Goal: Information Seeking & Learning: Learn about a topic

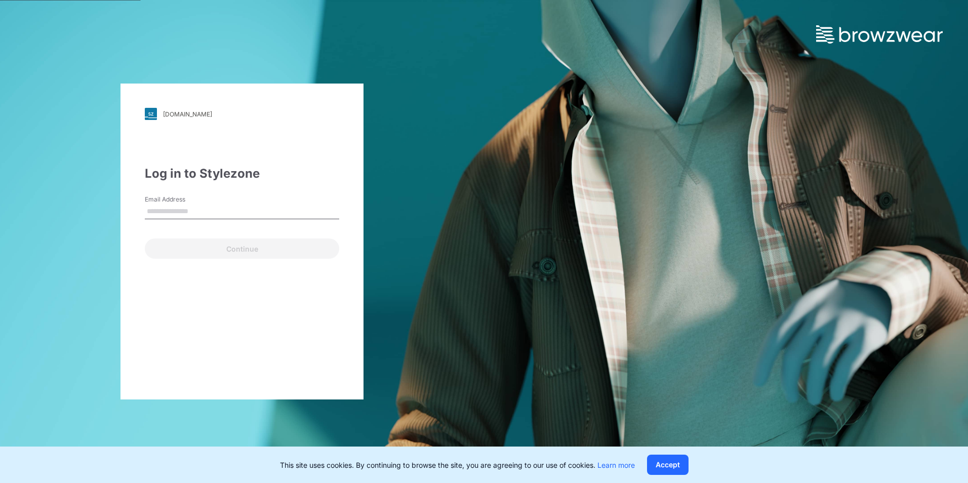
click at [209, 212] on input "Email Address" at bounding box center [242, 211] width 194 height 15
click at [189, 203] on label "Email Address" at bounding box center [180, 199] width 71 height 9
click at [189, 204] on input "Email Address" at bounding box center [242, 211] width 194 height 15
click at [191, 206] on input "Email Address" at bounding box center [242, 211] width 194 height 15
type input "**********"
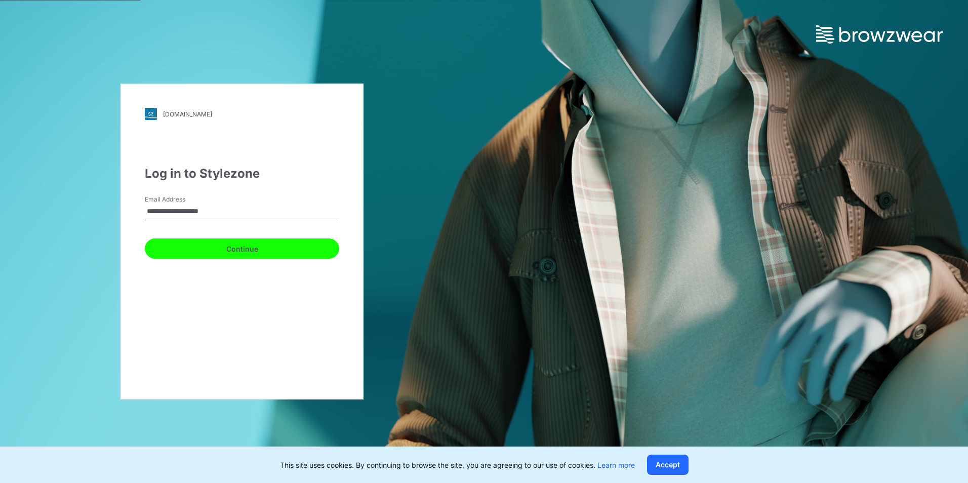
click at [213, 254] on button "Continue" at bounding box center [242, 248] width 194 height 20
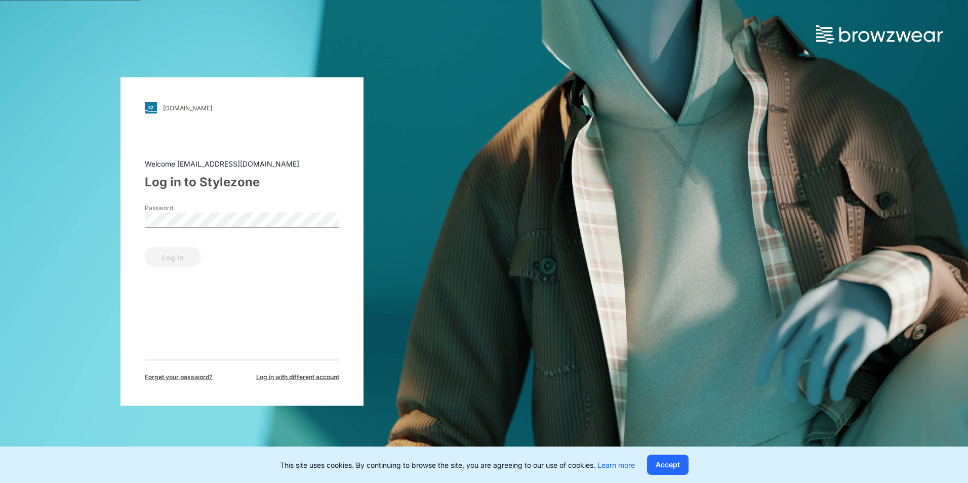
click at [192, 232] on div "Password" at bounding box center [242, 218] width 194 height 30
click at [145, 247] on button "Log in" at bounding box center [173, 257] width 56 height 20
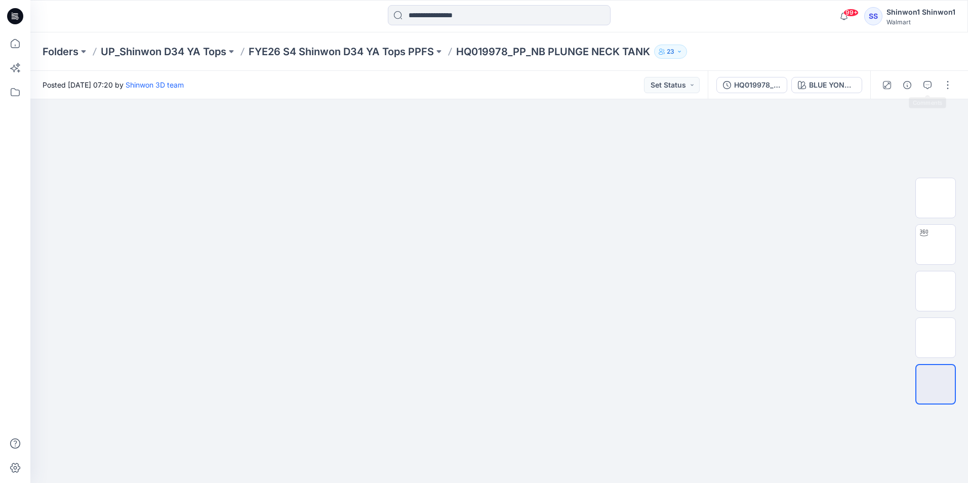
click at [916, 85] on div at bounding box center [917, 85] width 94 height 28
click at [910, 85] on icon "button" at bounding box center [907, 85] width 8 height 8
click at [907, 90] on button "button" at bounding box center [907, 85] width 16 height 16
click at [903, 88] on icon "button" at bounding box center [907, 85] width 8 height 8
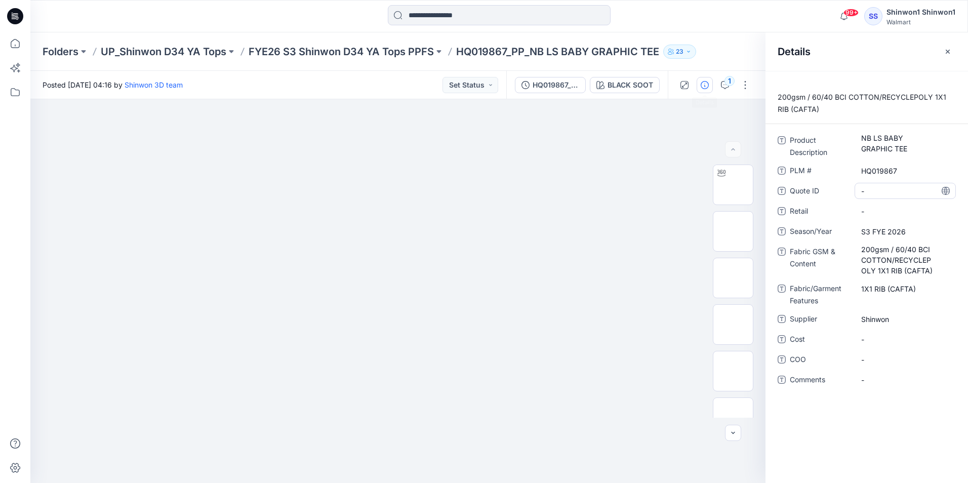
click at [860, 187] on div "-" at bounding box center [904, 191] width 101 height 16
click at [877, 210] on span "-" at bounding box center [905, 211] width 88 height 11
click at [871, 375] on span "-" at bounding box center [905, 380] width 88 height 11
type textarea "*******"
click at [904, 381] on textarea "*******" at bounding box center [904, 379] width 101 height 16
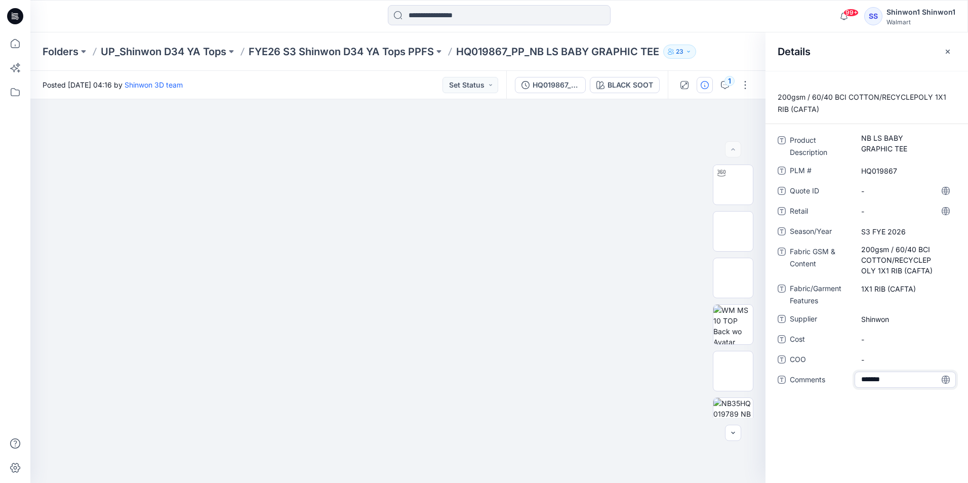
click at [901, 420] on div "200gsm / 60/40 BCI COTTON/RECYCLEPOLY 1X1 RIB (CAFTA) Product Description NB LS…" at bounding box center [866, 277] width 202 height 412
click at [878, 364] on span "-" at bounding box center [905, 359] width 88 height 11
click at [902, 353] on textarea at bounding box center [904, 359] width 101 height 16
type textarea "*********"
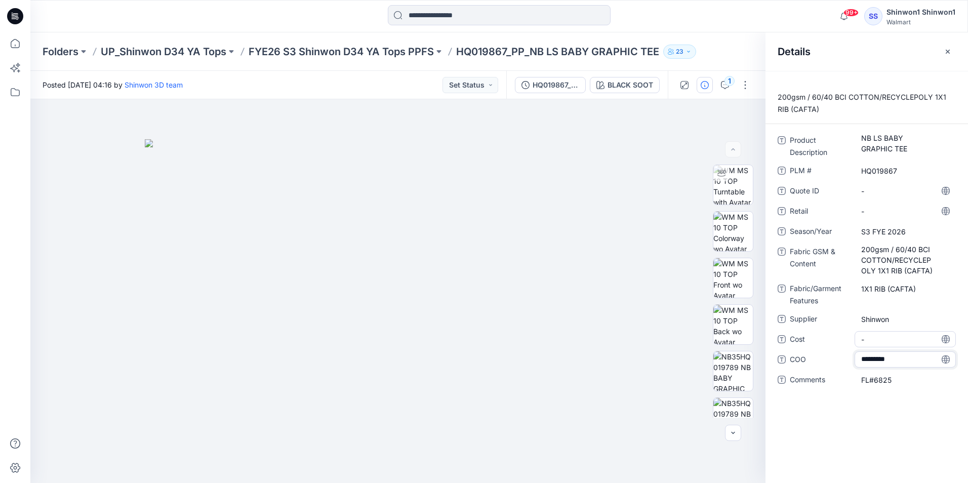
click at [899, 345] on div "-" at bounding box center [904, 339] width 101 height 16
click at [885, 323] on span "Shinwon" at bounding box center [905, 319] width 88 height 11
click at [884, 340] on span "-" at bounding box center [905, 339] width 88 height 11
type textarea "*****"
click at [895, 316] on span "Shinwon" at bounding box center [905, 319] width 88 height 11
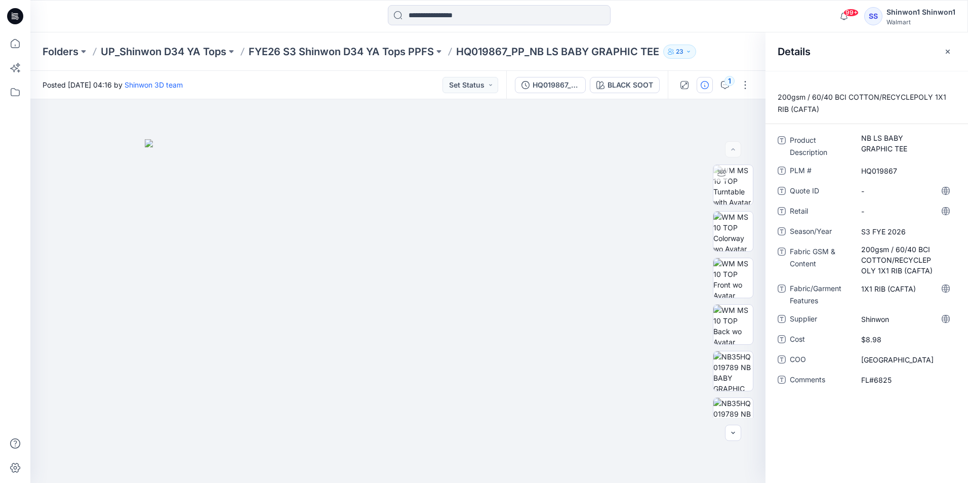
click at [897, 301] on div "1X1 RIB (CAFTA)" at bounding box center [904, 293] width 101 height 26
drag, startPoint x: 851, startPoint y: 191, endPoint x: 858, endPoint y: 191, distance: 7.1
click at [851, 191] on div "Quote ID -" at bounding box center [866, 191] width 178 height 16
click at [864, 191] on ID "-" at bounding box center [905, 191] width 88 height 11
click at [907, 194] on textarea "********" at bounding box center [904, 191] width 101 height 16
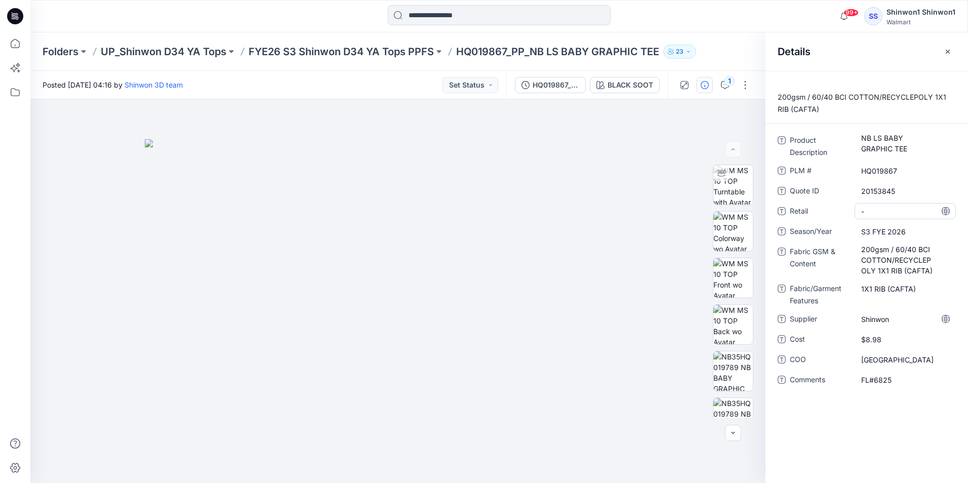
click at [901, 211] on span "-" at bounding box center [905, 211] width 88 height 11
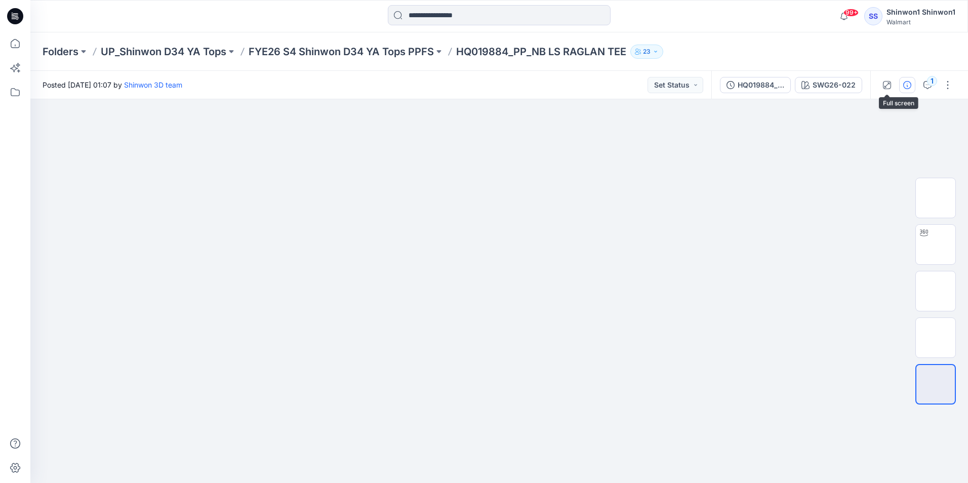
click at [903, 85] on icon "button" at bounding box center [907, 85] width 8 height 8
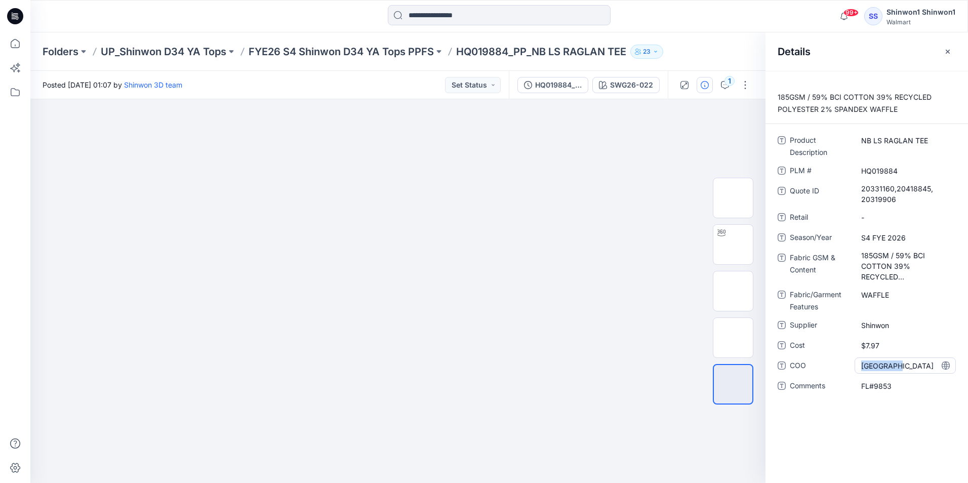
drag, startPoint x: 860, startPoint y: 366, endPoint x: 916, endPoint y: 366, distance: 55.7
click at [916, 366] on div "[GEOGRAPHIC_DATA]" at bounding box center [904, 365] width 101 height 16
